Goal: Task Accomplishment & Management: Manage account settings

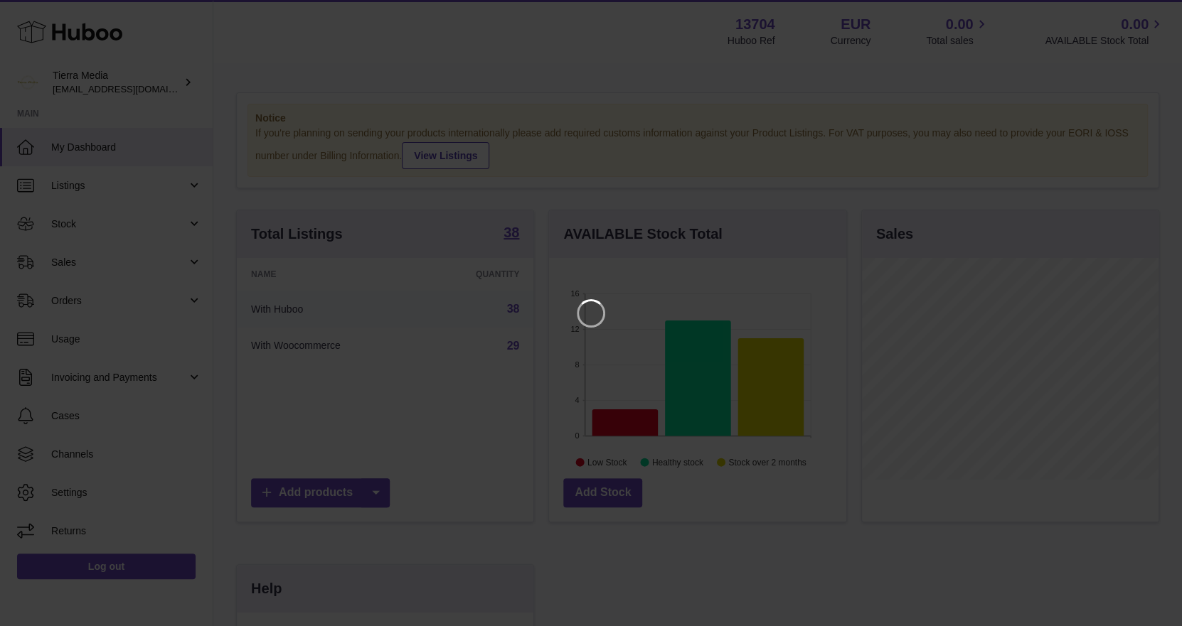
scroll to position [221, 300]
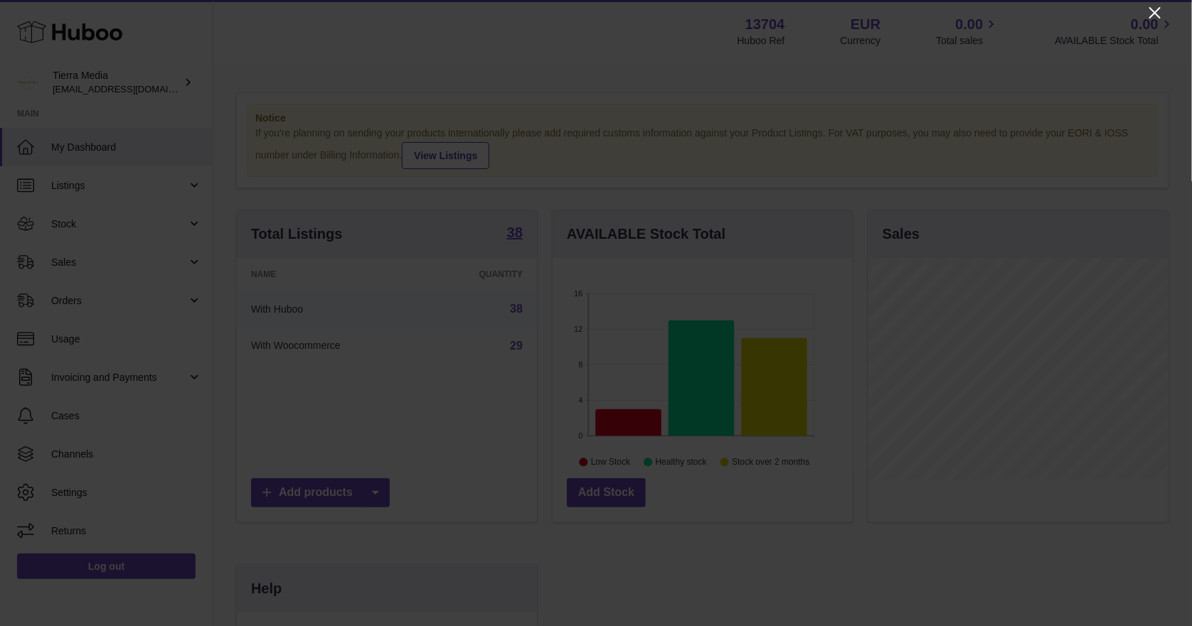
drag, startPoint x: 1149, startPoint y: 14, endPoint x: 1140, endPoint y: 17, distance: 9.7
click at [1150, 14] on icon "Close" at bounding box center [1154, 12] width 17 height 17
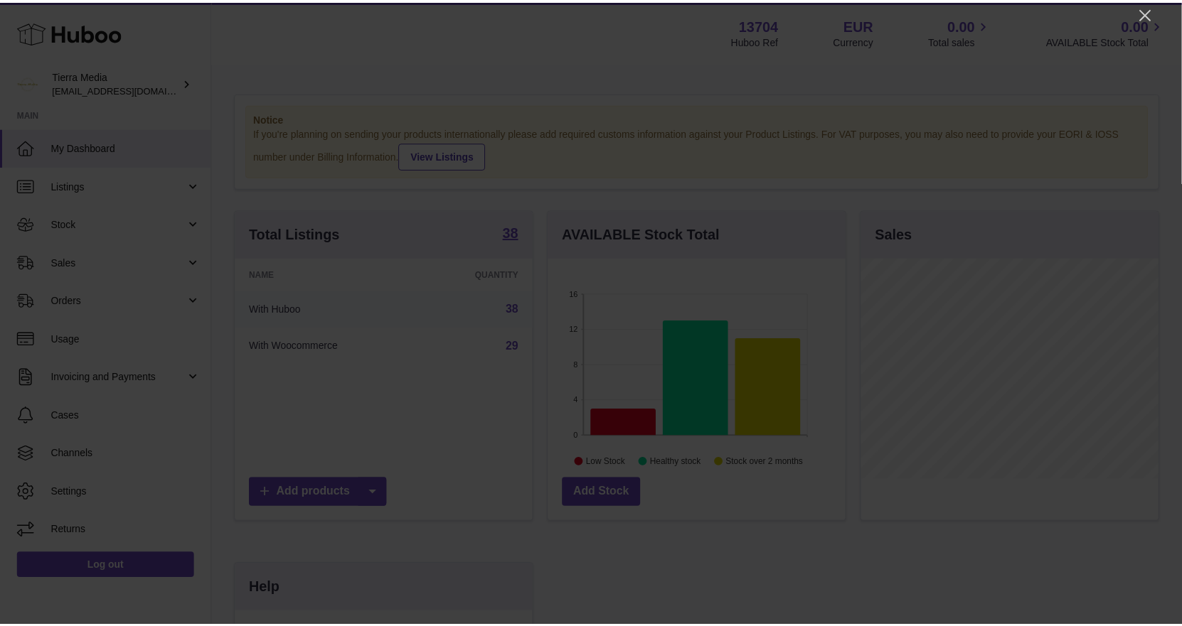
scroll to position [710780, 710705]
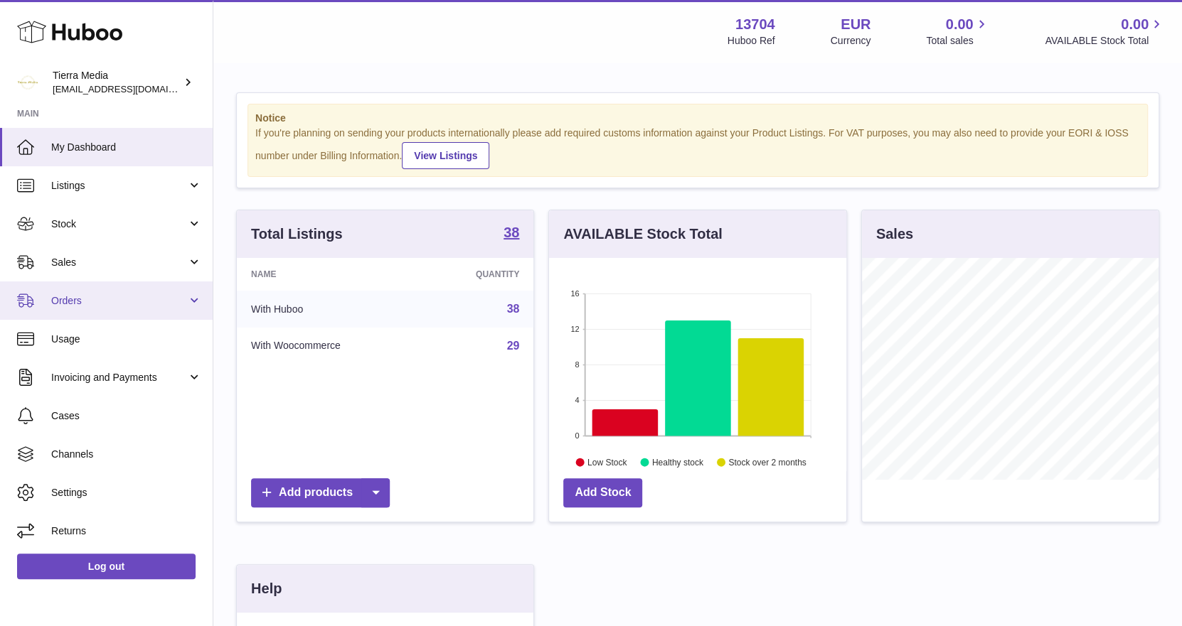
click at [112, 294] on span "Orders" at bounding box center [119, 301] width 136 height 14
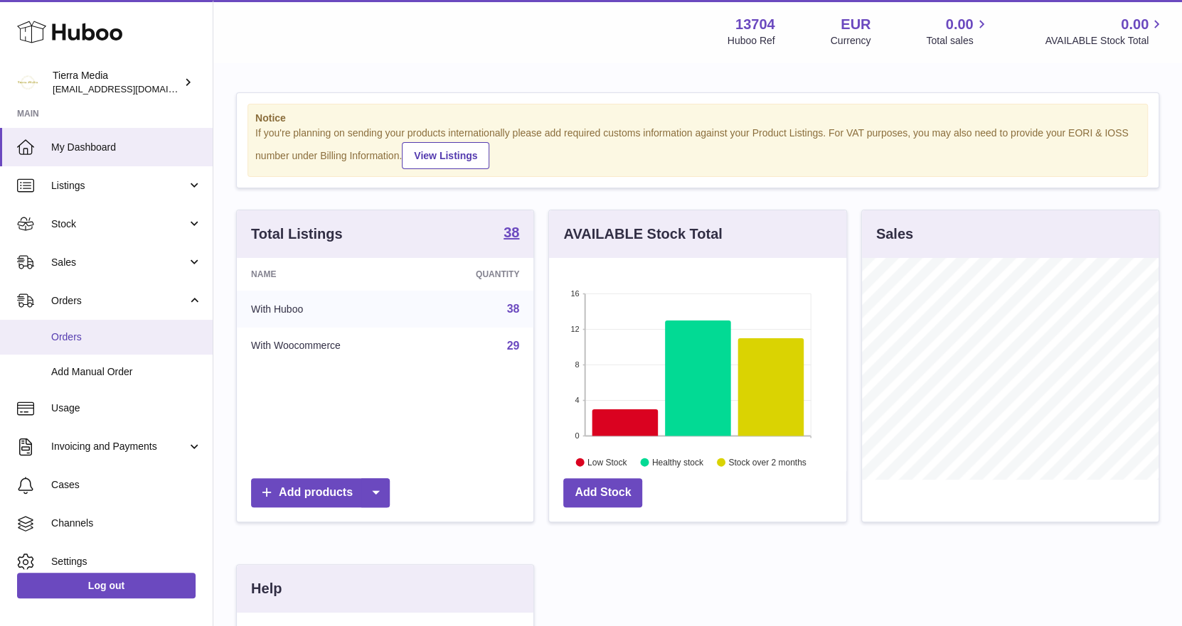
click at [111, 337] on span "Orders" at bounding box center [126, 338] width 151 height 14
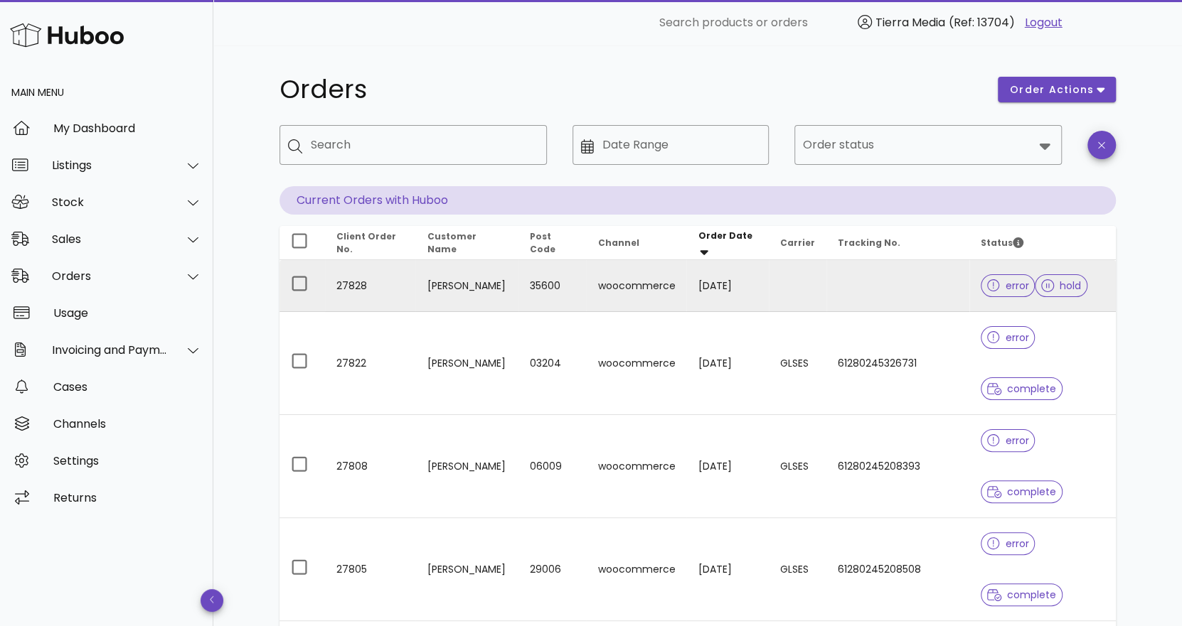
click at [887, 289] on td at bounding box center [897, 286] width 143 height 52
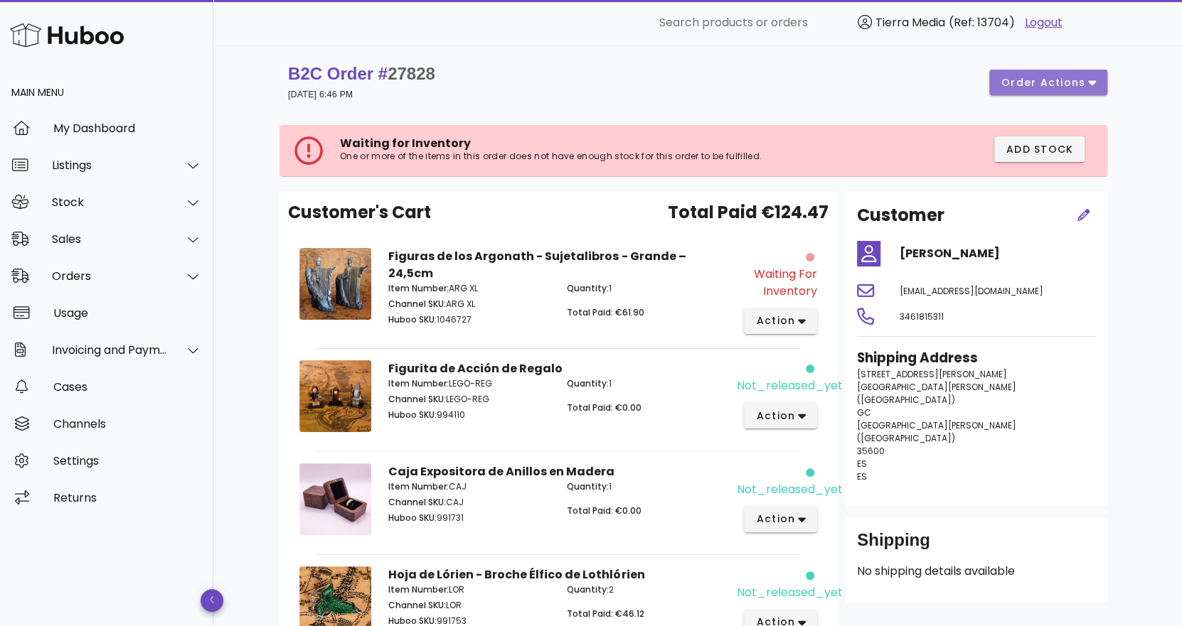
click at [1086, 80] on span "order actions" at bounding box center [1047, 82] width 95 height 15
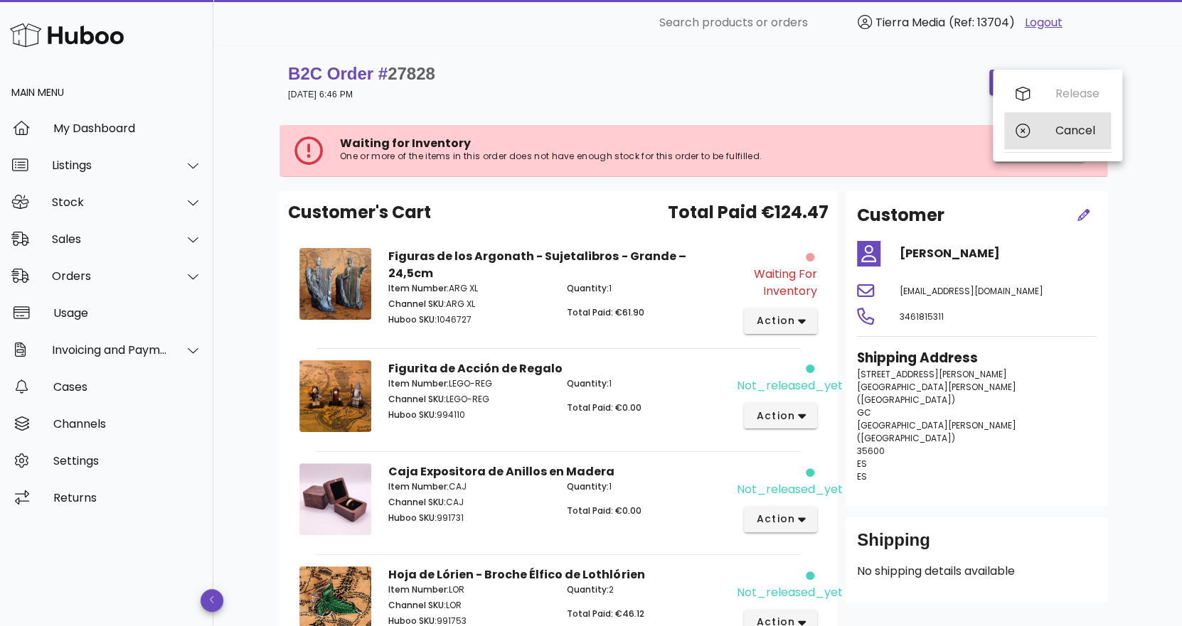
click at [1049, 133] on div "Cancel" at bounding box center [1057, 130] width 107 height 37
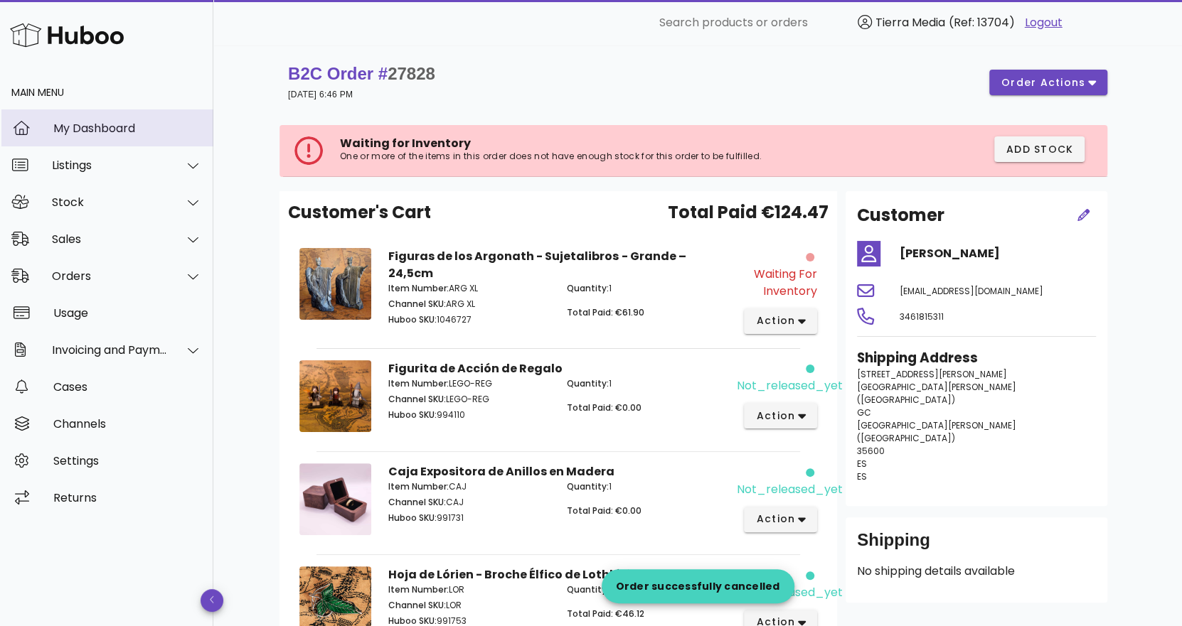
click at [108, 124] on div "My Dashboard" at bounding box center [127, 129] width 149 height 14
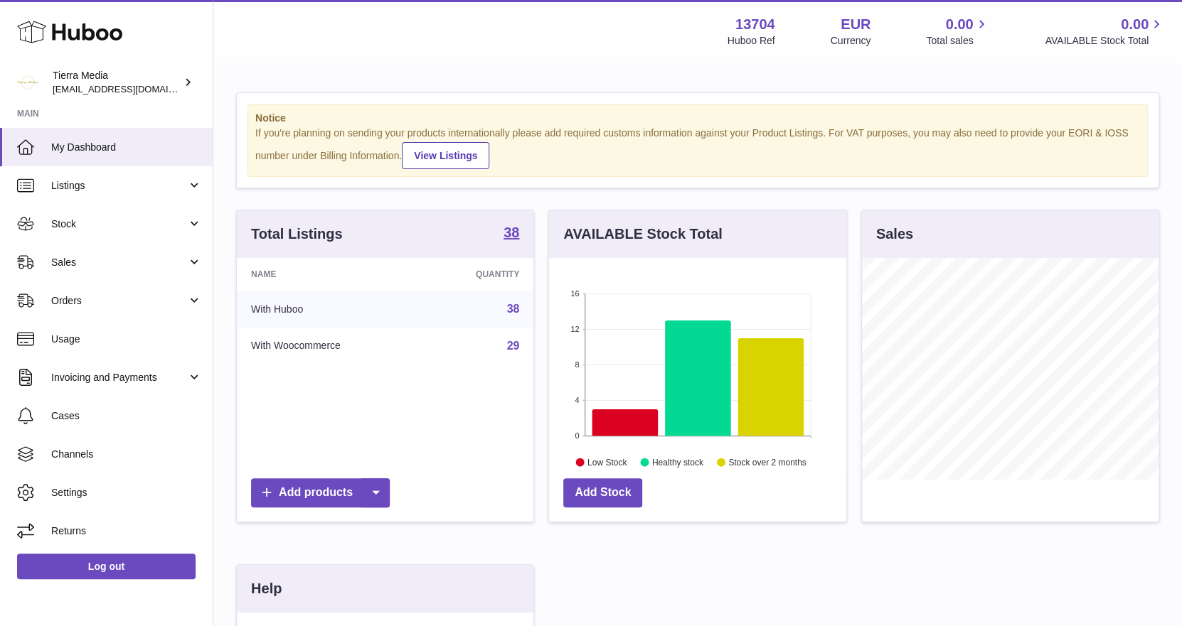
scroll to position [221, 297]
